Goal: Find specific page/section: Find specific page/section

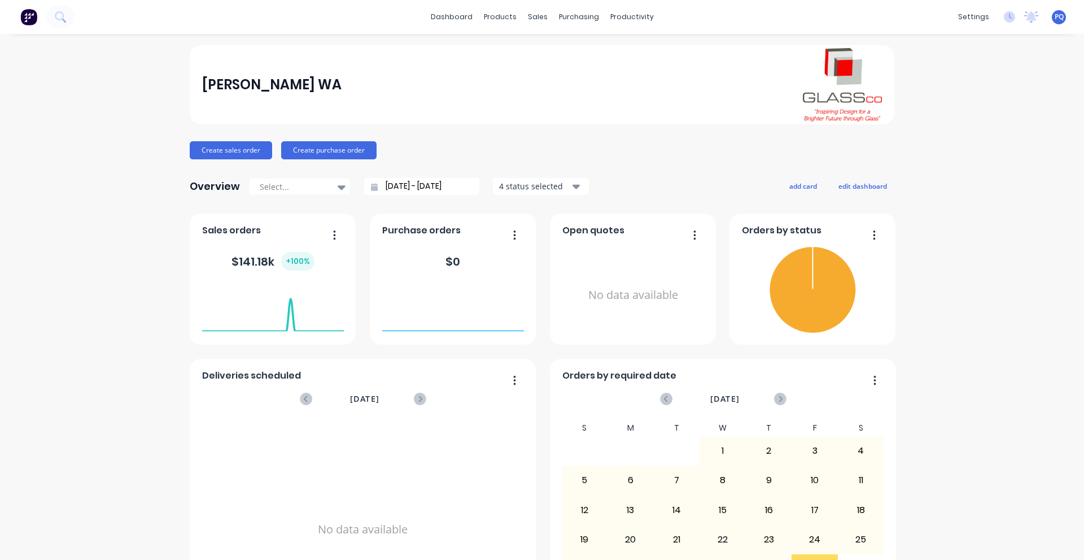
click at [480, 111] on div "GlassCo WA" at bounding box center [542, 84] width 681 height 73
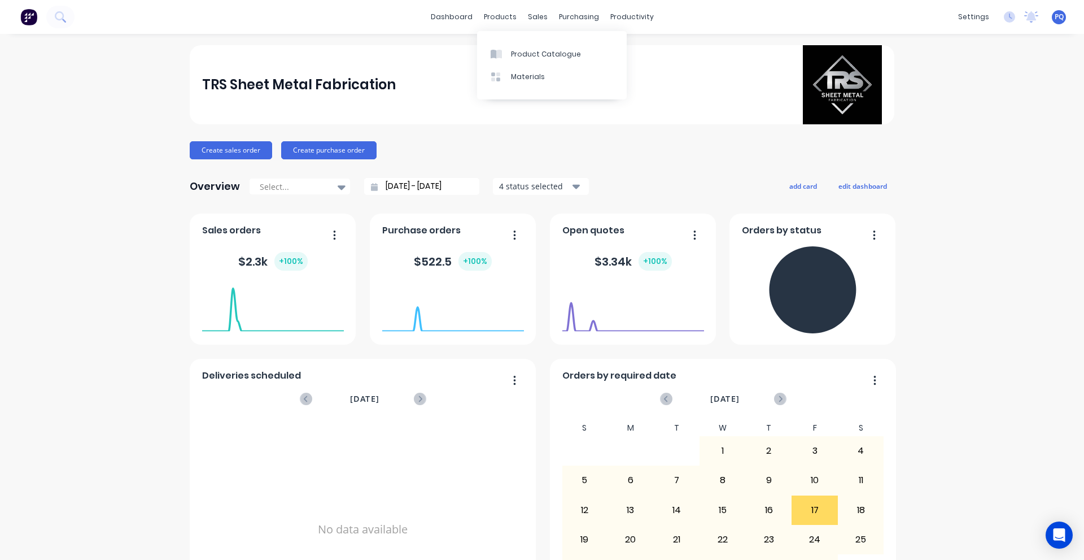
click at [498, 40] on div "Product Catalogue Materials" at bounding box center [552, 65] width 150 height 68
click at [498, 46] on link "Product Catalogue" at bounding box center [552, 53] width 150 height 23
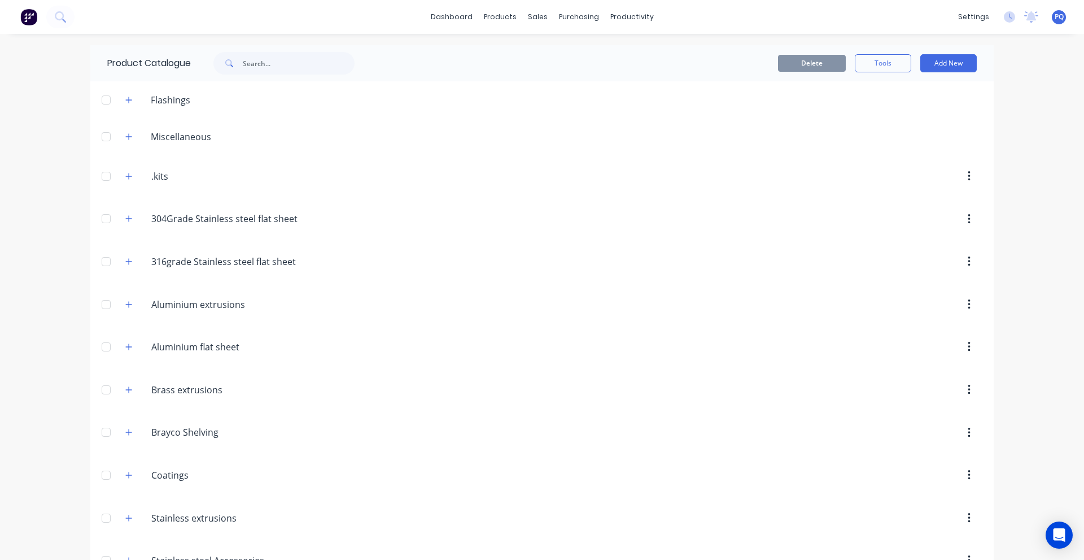
click at [1055, 21] on span "PQ" at bounding box center [1059, 17] width 9 height 10
click at [953, 142] on div "Sign out" at bounding box center [963, 142] width 30 height 10
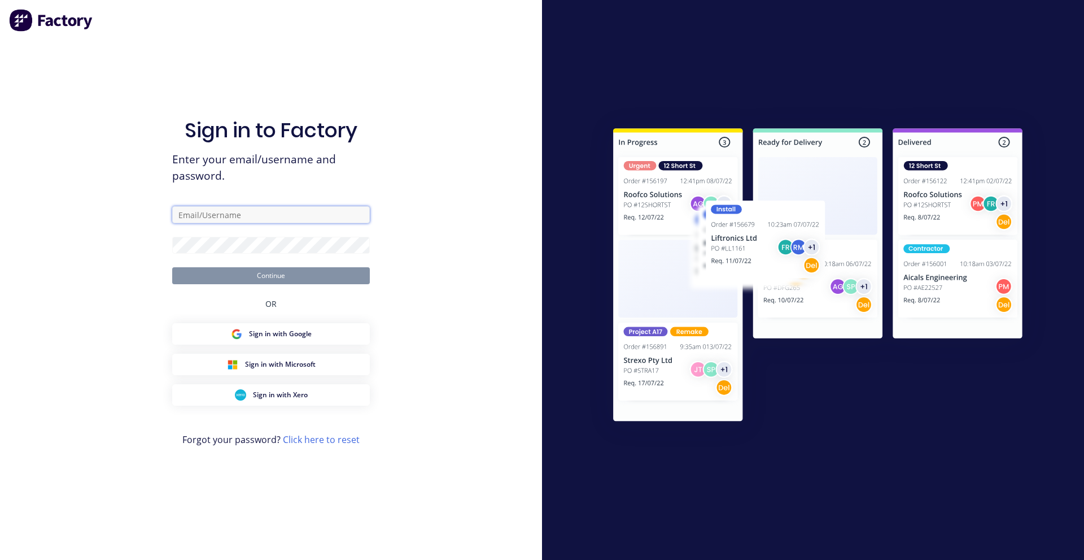
type input "[EMAIL_ADDRESS][DOMAIN_NAME]"
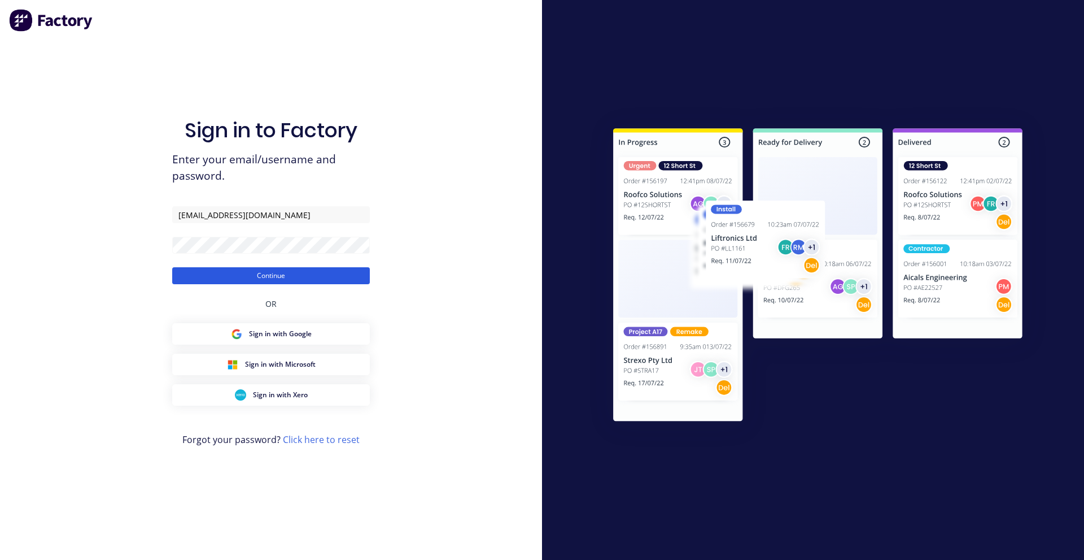
click at [211, 283] on button "Continue" at bounding box center [271, 275] width 198 height 17
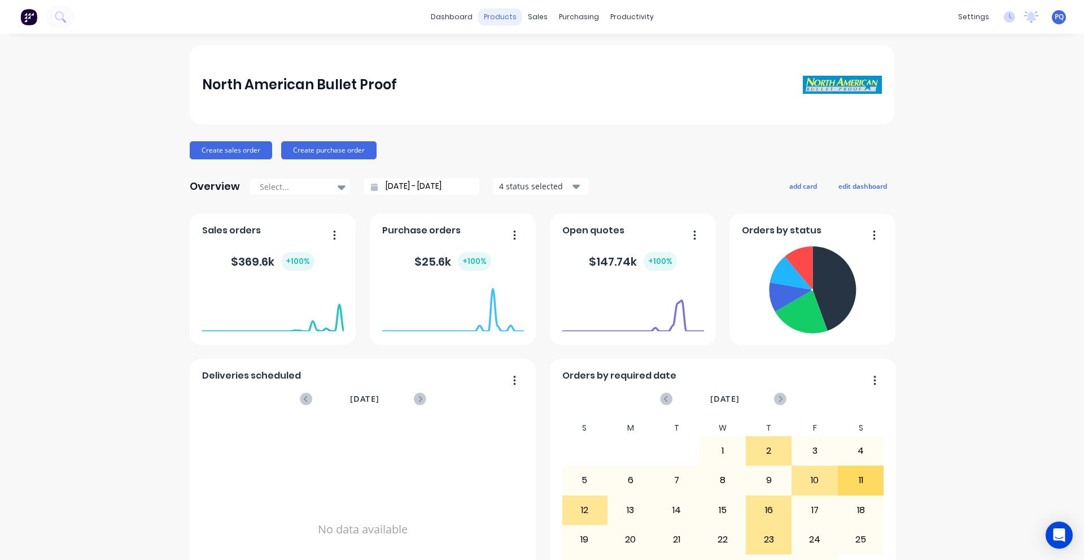
click at [494, 15] on div "products" at bounding box center [500, 16] width 44 height 17
click at [62, 16] on icon at bounding box center [60, 16] width 11 height 11
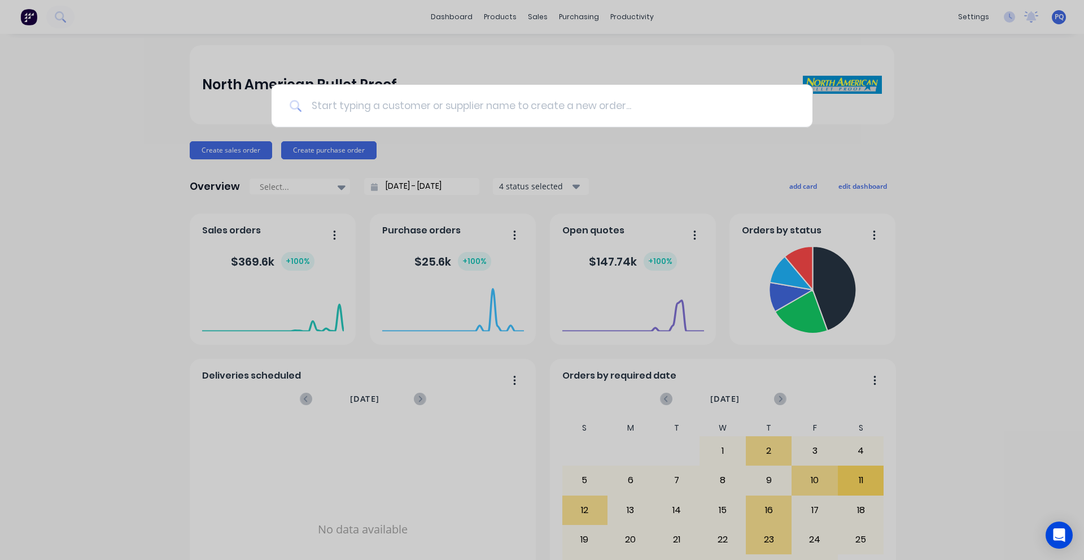
click at [315, 108] on input at bounding box center [548, 106] width 492 height 42
paste input "UL Level 1 Bullet Resistant Aluminum Door"
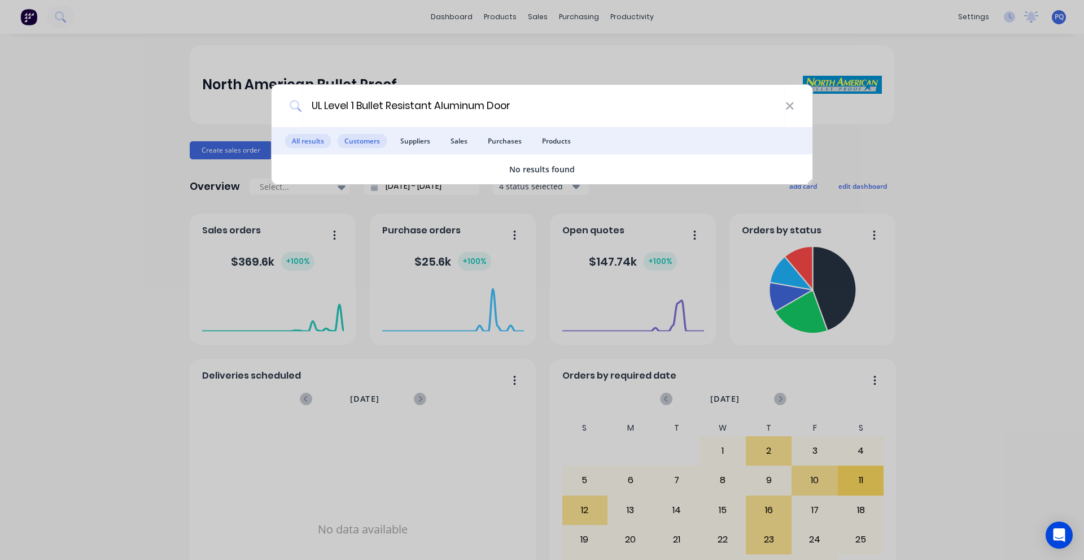
click at [356, 139] on span "Customers" at bounding box center [362, 141] width 49 height 14
drag, startPoint x: 356, startPoint y: 105, endPoint x: 159, endPoint y: 99, distance: 197.7
click at [159, 99] on div "UL Level 1 Bullet Resistant Aluminum Door All results Customers Suppliers Sales…" at bounding box center [542, 280] width 1084 height 560
type input "Bullet Resistant Aluminum Door"
